Goal: Information Seeking & Learning: Learn about a topic

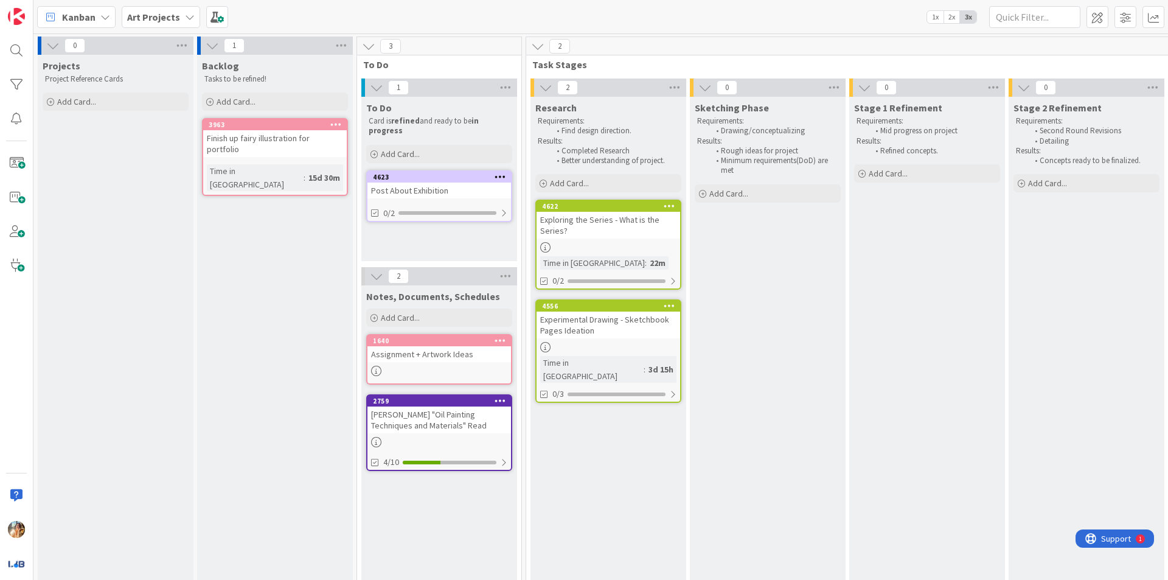
scroll to position [0, 124]
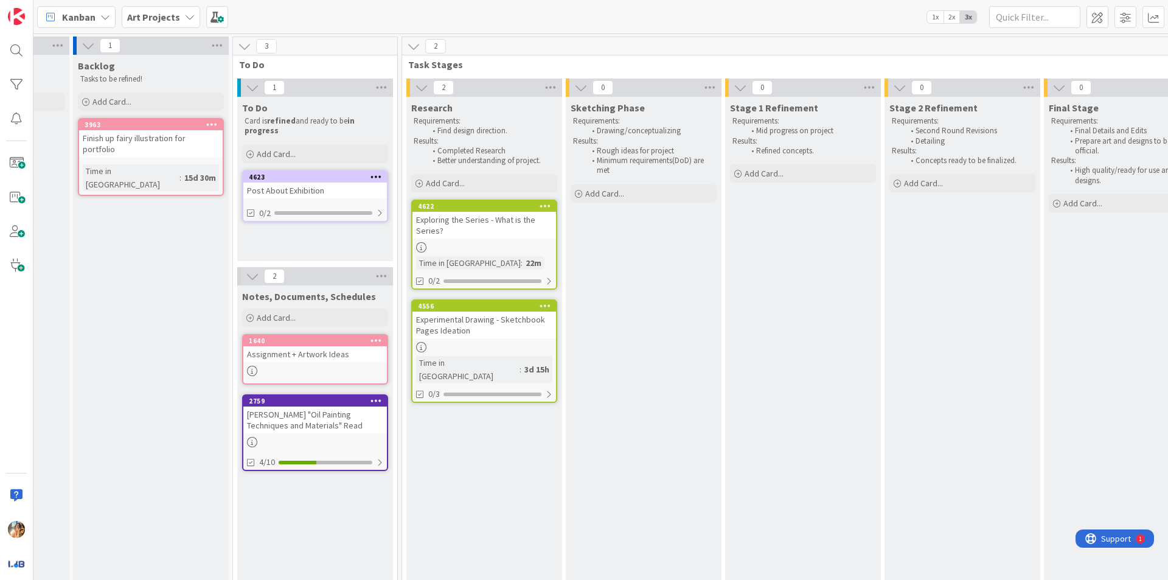
click at [505, 226] on div "Exploring the Series - What is the Series?" at bounding box center [484, 225] width 144 height 27
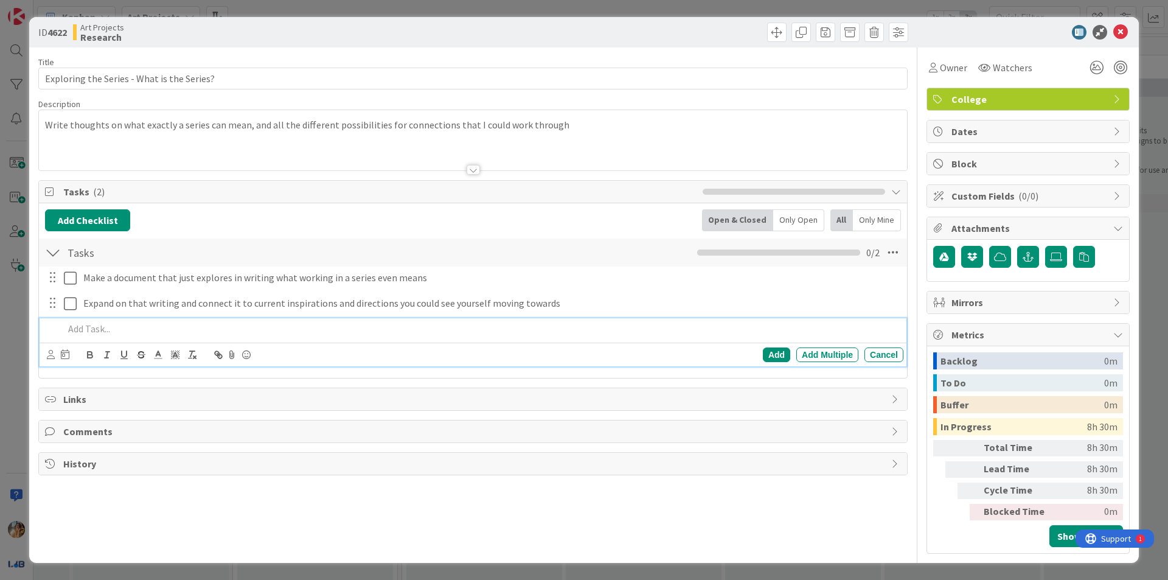
click at [132, 335] on p at bounding box center [481, 329] width 834 height 14
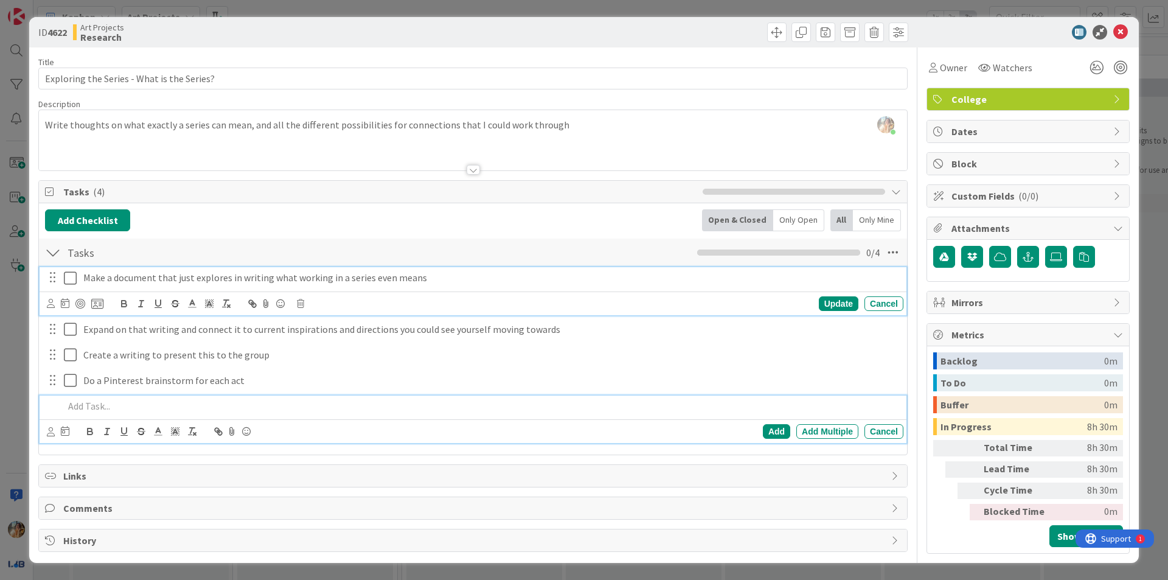
click at [72, 276] on icon at bounding box center [70, 278] width 13 height 15
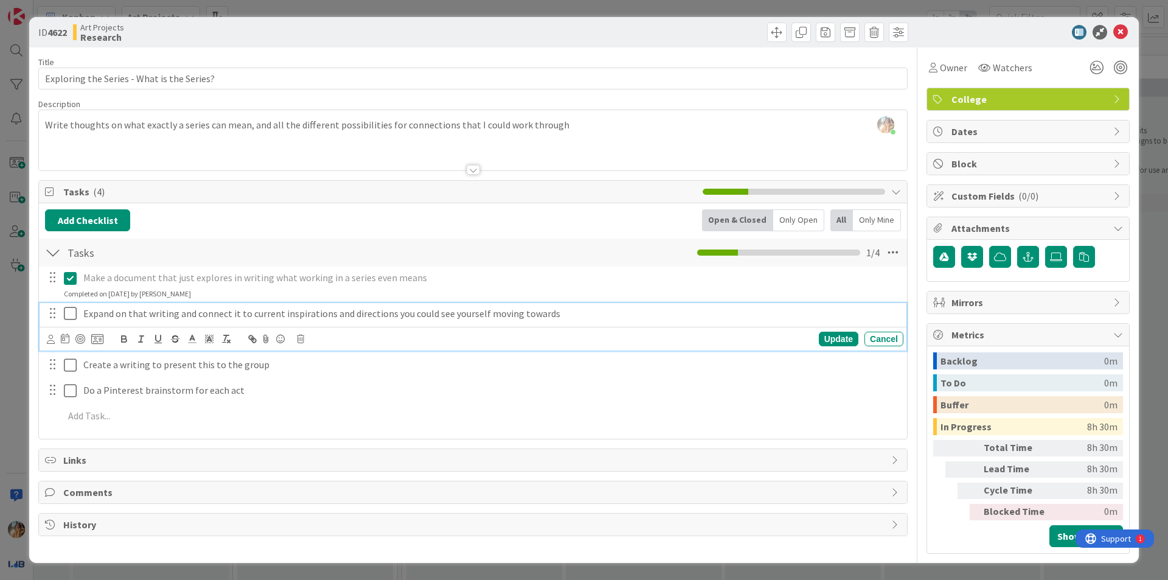
click at [69, 309] on icon at bounding box center [70, 313] width 13 height 15
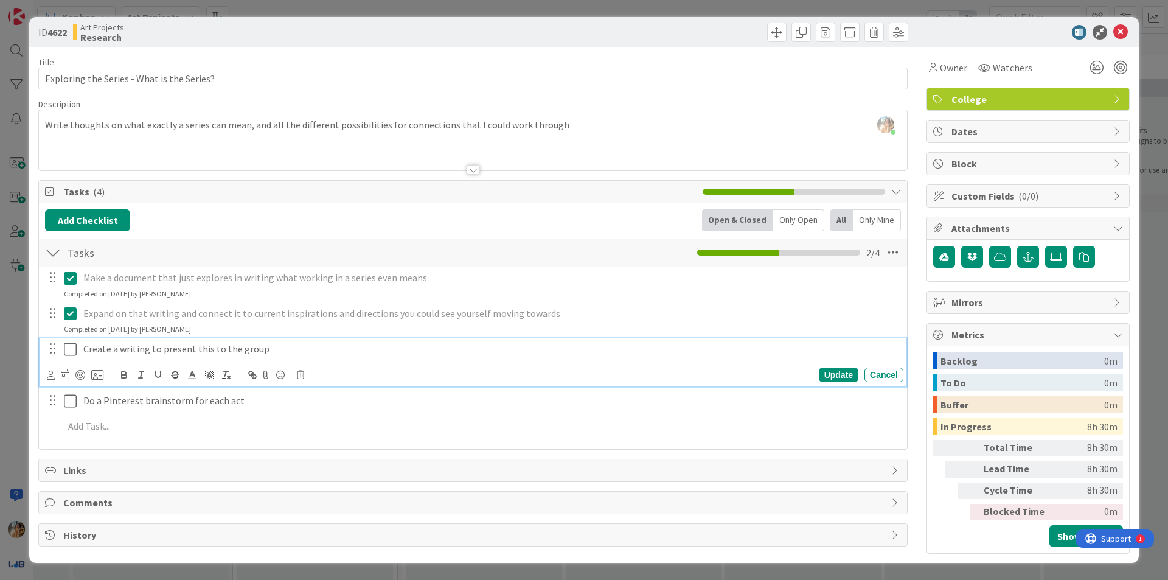
click at [74, 348] on icon at bounding box center [70, 349] width 13 height 15
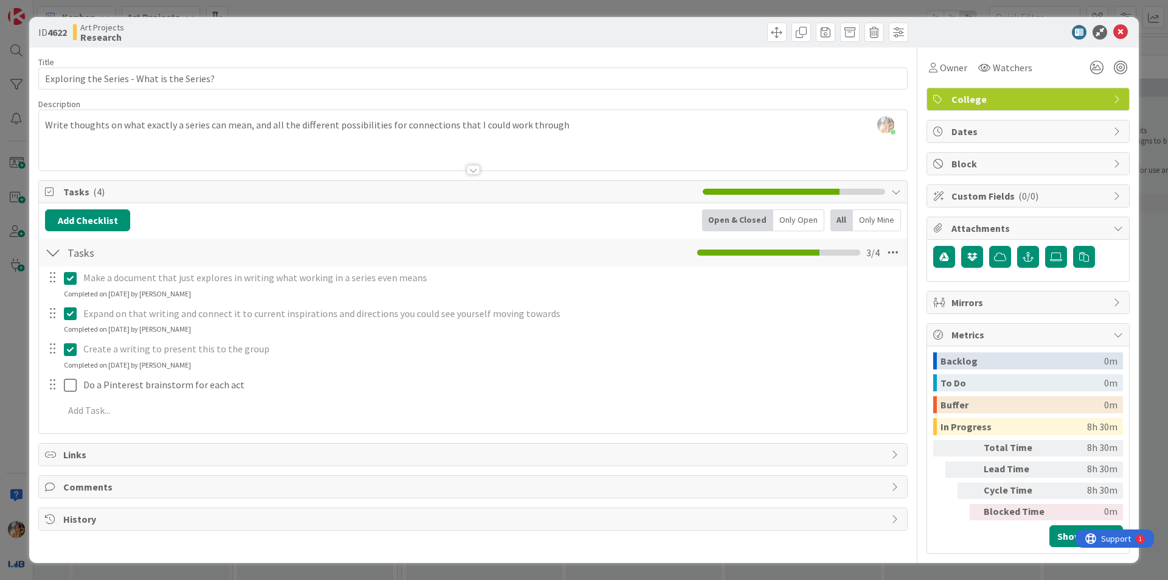
click at [0, 395] on div "ID 4622 Art Projects Research Title 42 / 128 Exploring the Series - What is the…" at bounding box center [584, 290] width 1168 height 580
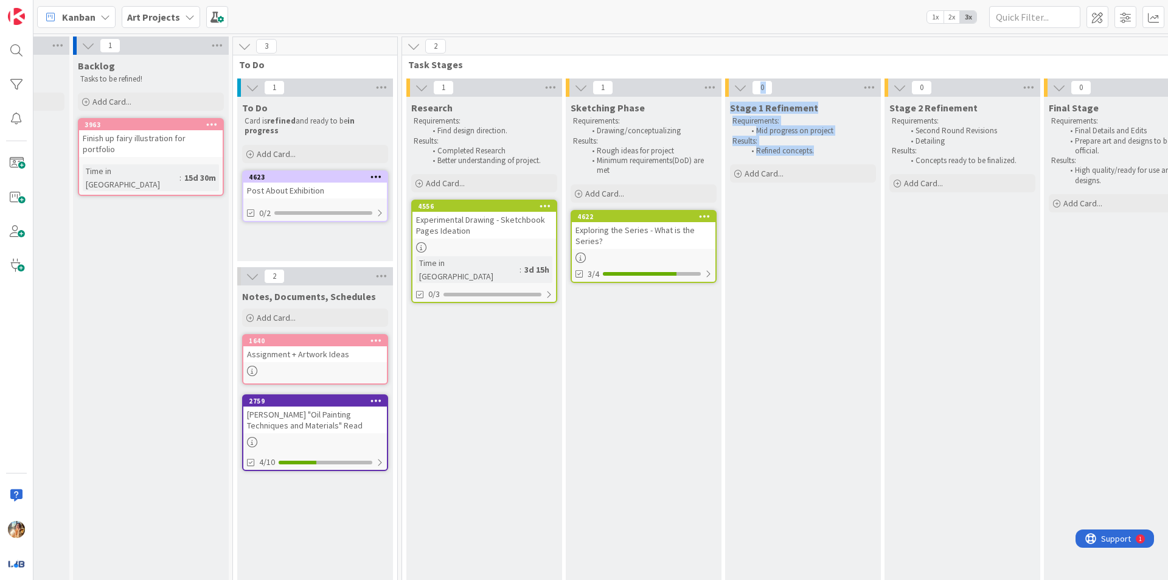
scroll to position [7, 124]
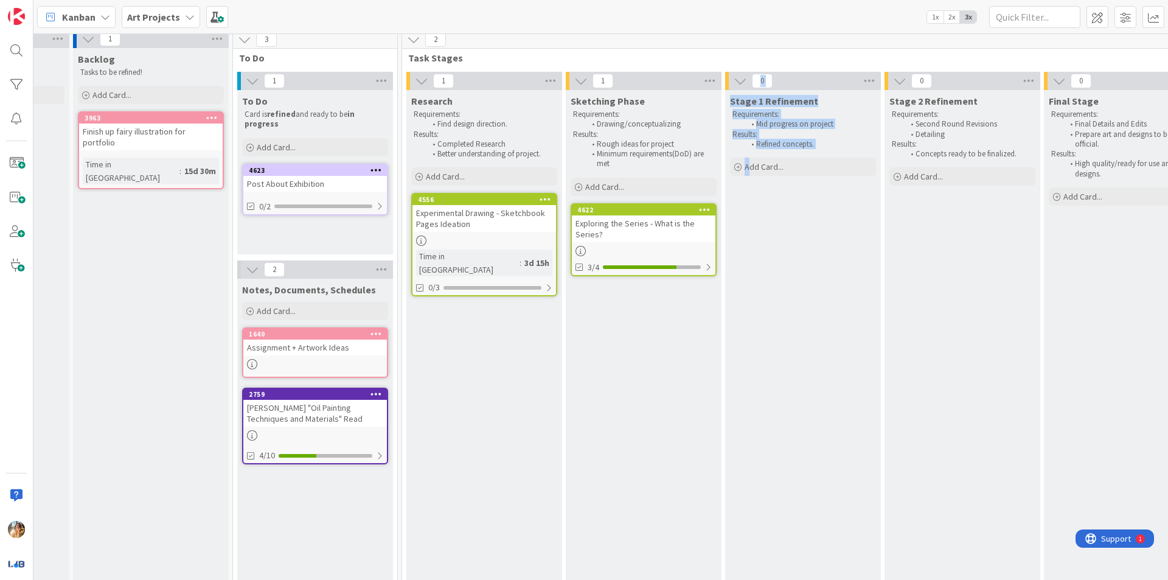
drag, startPoint x: 699, startPoint y: 565, endPoint x: 753, endPoint y: 556, distance: 54.9
click at [752, 558] on div "1 Research Requirements: Find design direction. Results: Completed Research Bet…" at bounding box center [802, 338] width 797 height 532
click at [791, 525] on div "Stage 1 Refinement Requirements: Mid progress on project Results: Refined conce…" at bounding box center [803, 343] width 156 height 507
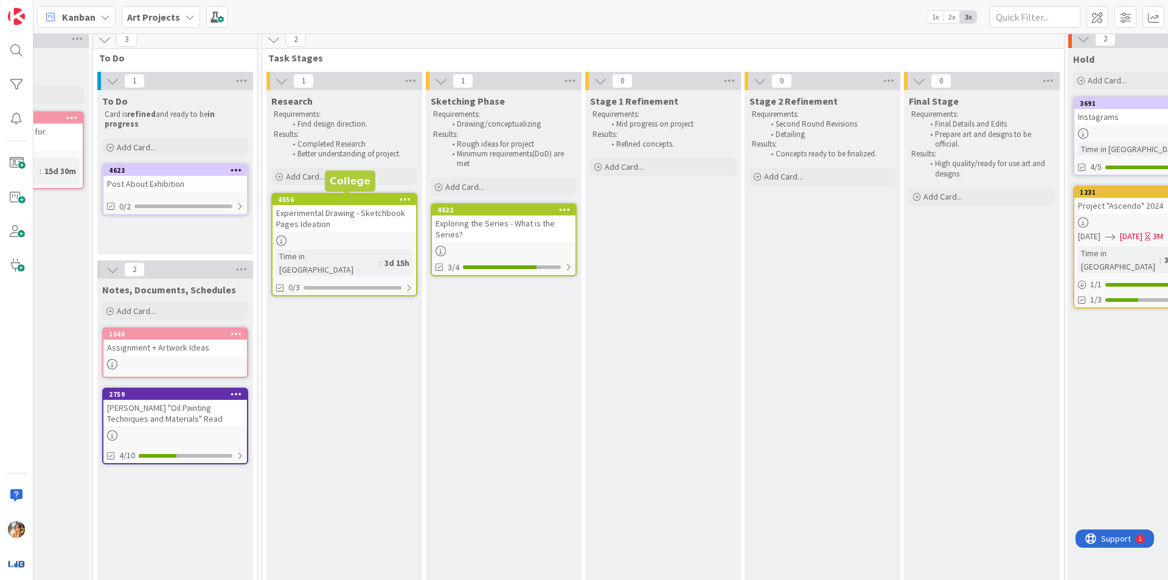
click at [336, 214] on div "Experimental Drawing - Sketchbook Pages Ideation" at bounding box center [344, 218] width 144 height 27
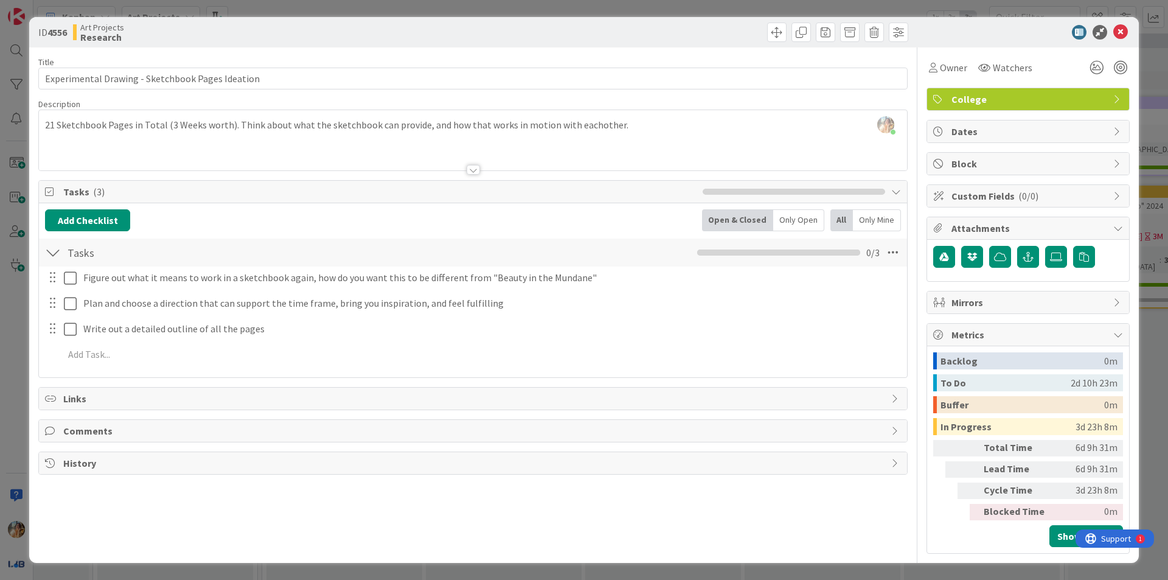
click at [2, 342] on div "ID 4556 Art Projects Research Title 48 / 128 Experimental Drawing - Sketchbook …" at bounding box center [584, 290] width 1168 height 580
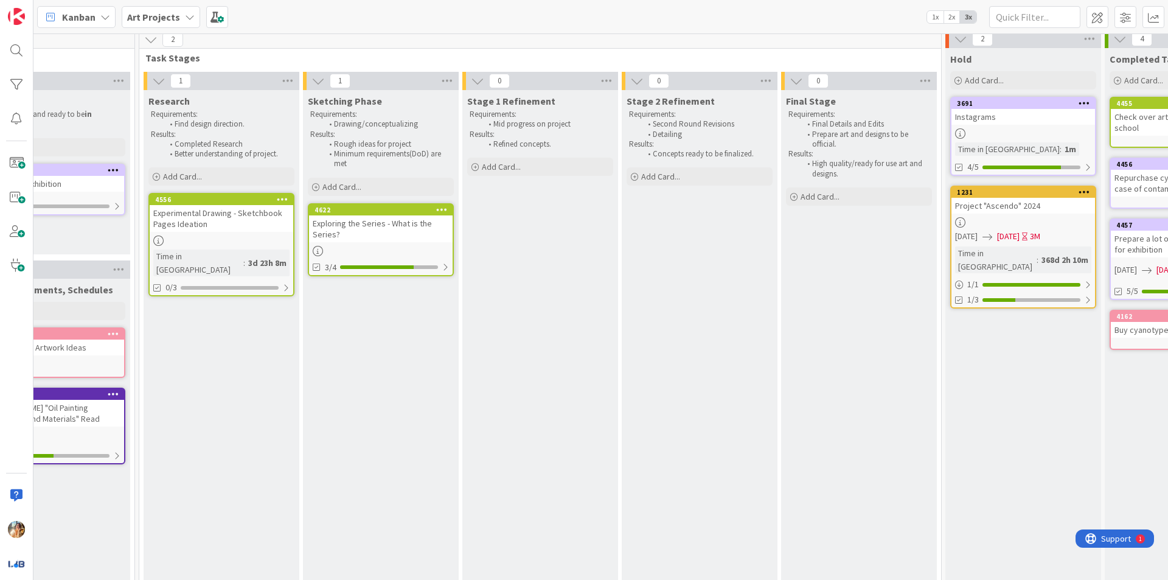
scroll to position [7, 234]
